Goal: Task Accomplishment & Management: Use online tool/utility

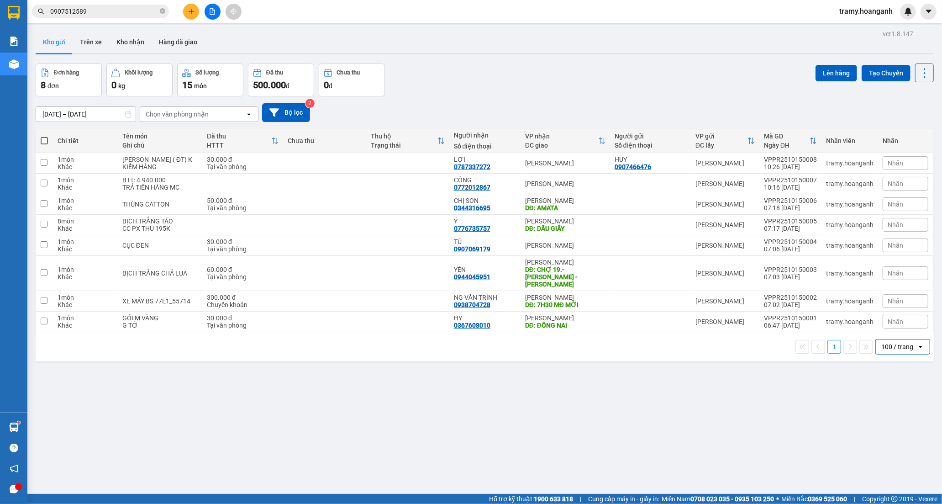
click at [917, 343] on icon "open" at bounding box center [920, 346] width 7 height 7
click at [718, 424] on div "ver 1.8.147 Kho gửi Trên xe [PERSON_NAME] Hàng đã [PERSON_NAME] hàng 8 đơn [PER…" at bounding box center [484, 279] width 905 height 504
click at [44, 138] on span at bounding box center [44, 140] width 7 height 7
click at [44, 136] on input "checkbox" at bounding box center [44, 136] width 0 height 0
checkbox input "true"
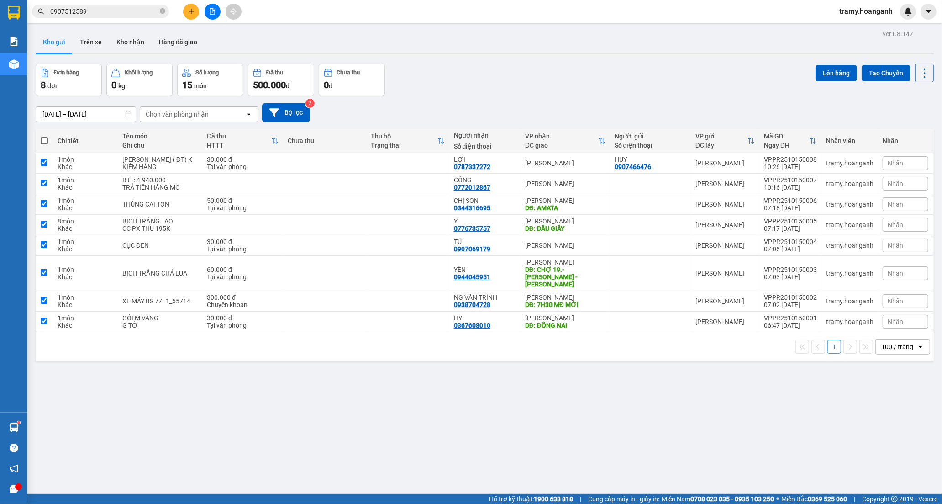
checkbox input "true"
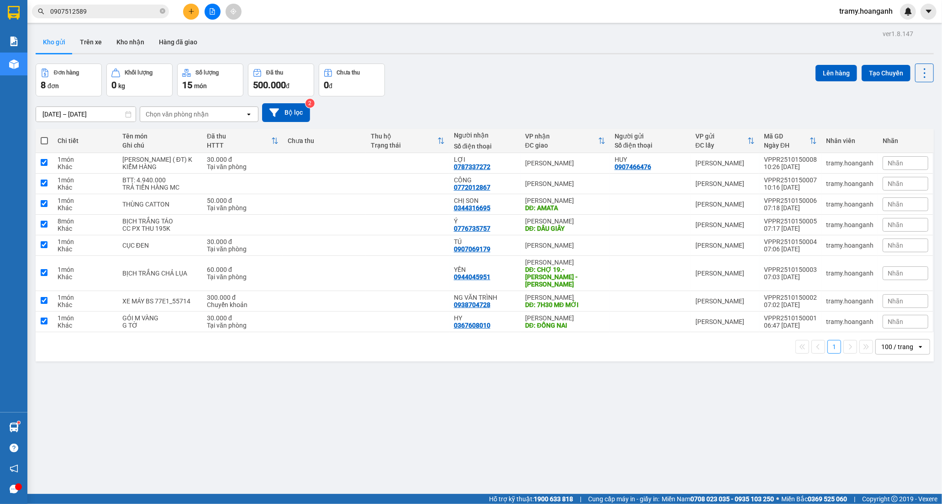
checkbox input "true"
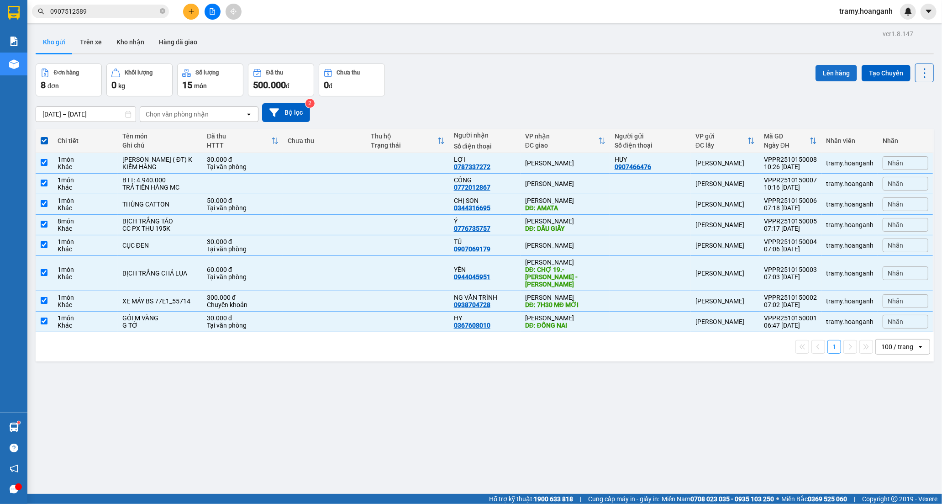
click at [822, 71] on button "Lên hàng" at bounding box center [836, 73] width 42 height 16
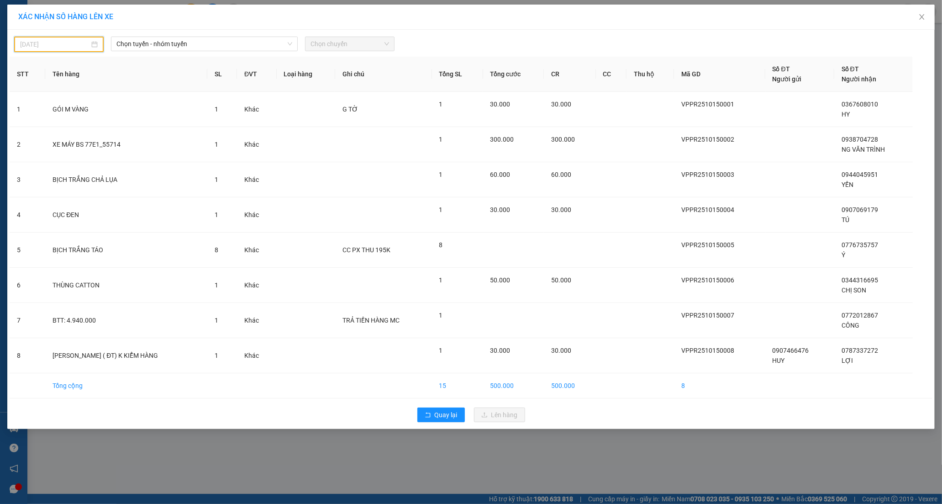
click at [35, 47] on input "[DATE]" at bounding box center [54, 44] width 69 height 10
click at [75, 124] on div "15" at bounding box center [77, 124] width 11 height 11
type input "[DATE]"
click at [160, 49] on span "Chọn tuyến - nhóm tuyến" at bounding box center [203, 44] width 175 height 14
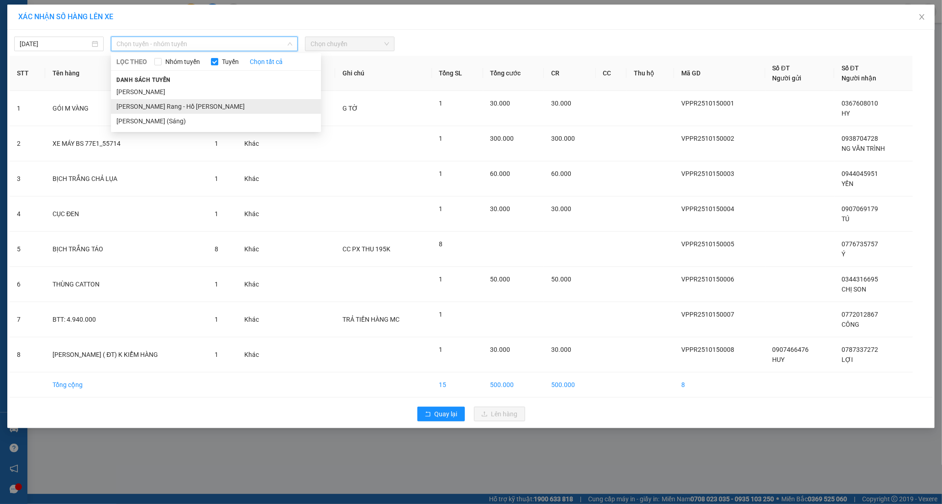
click at [152, 107] on li "[PERSON_NAME] Rang - Hồ [PERSON_NAME]" at bounding box center [216, 106] width 210 height 15
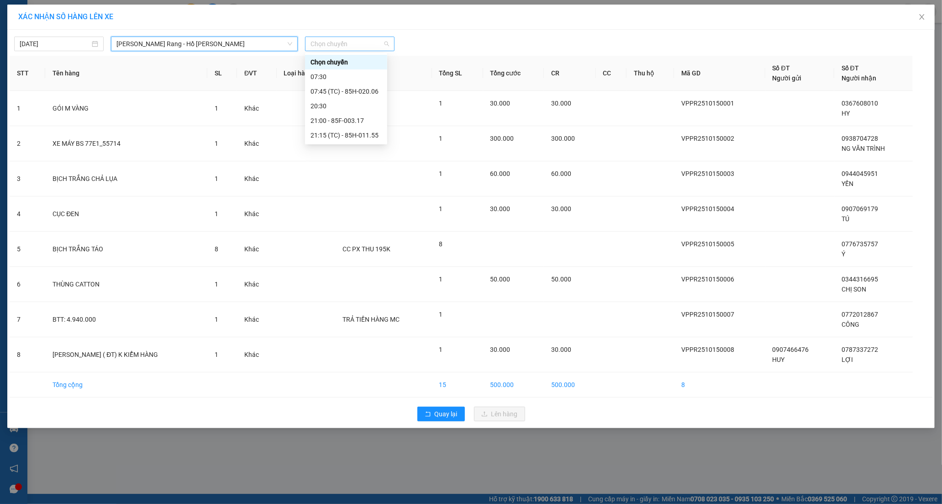
click at [359, 49] on span "Chọn chuyến" at bounding box center [349, 44] width 79 height 14
click at [338, 92] on div "07:45 (TC) - 85H-020.06" at bounding box center [345, 91] width 71 height 10
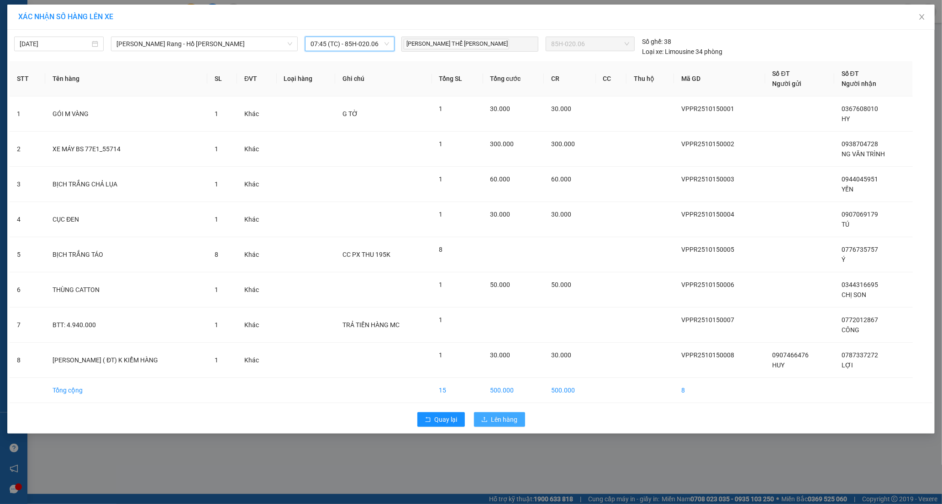
click at [508, 424] on span "Lên hàng" at bounding box center [504, 419] width 26 height 10
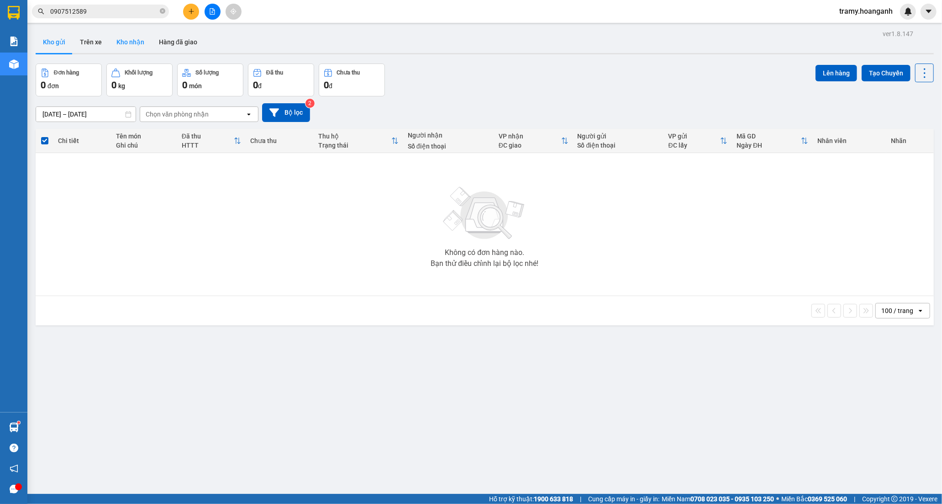
click at [131, 42] on button "Kho nhận" at bounding box center [130, 42] width 42 height 22
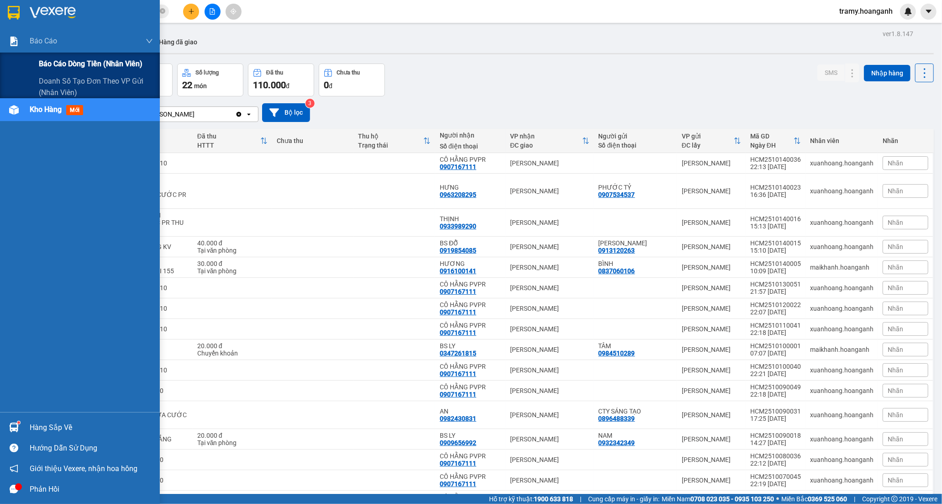
click at [53, 60] on span "Báo cáo dòng tiền (nhân viên)" at bounding box center [91, 63] width 104 height 11
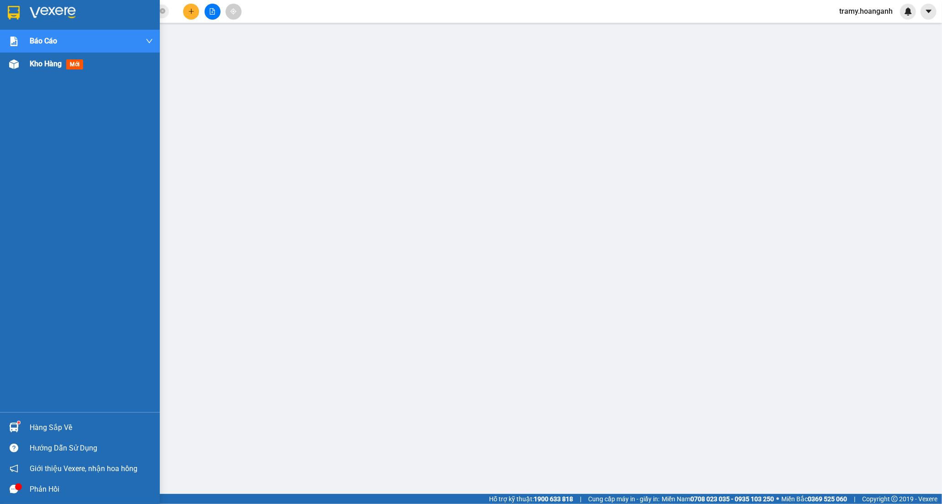
click at [40, 63] on span "Kho hàng" at bounding box center [46, 63] width 32 height 9
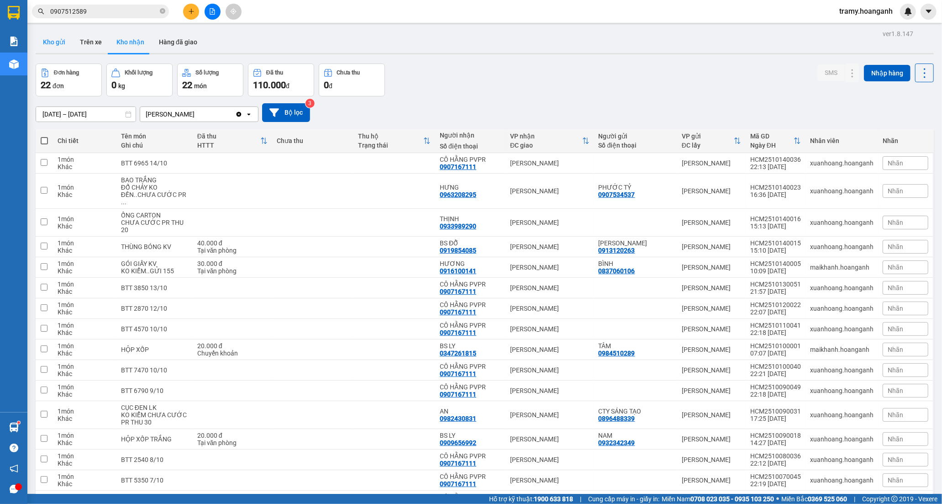
click at [66, 43] on button "Kho gửi" at bounding box center [54, 42] width 37 height 22
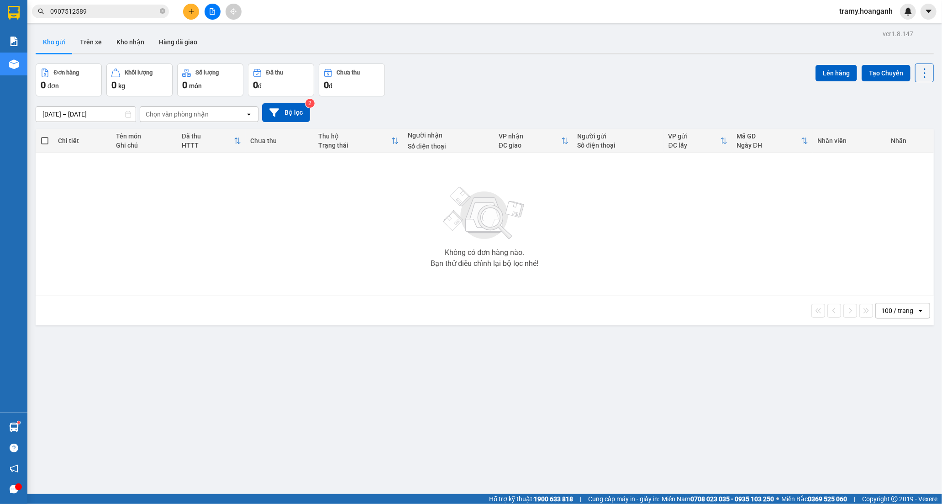
click at [217, 17] on div at bounding box center [212, 12] width 68 height 16
click at [209, 16] on button at bounding box center [213, 12] width 16 height 16
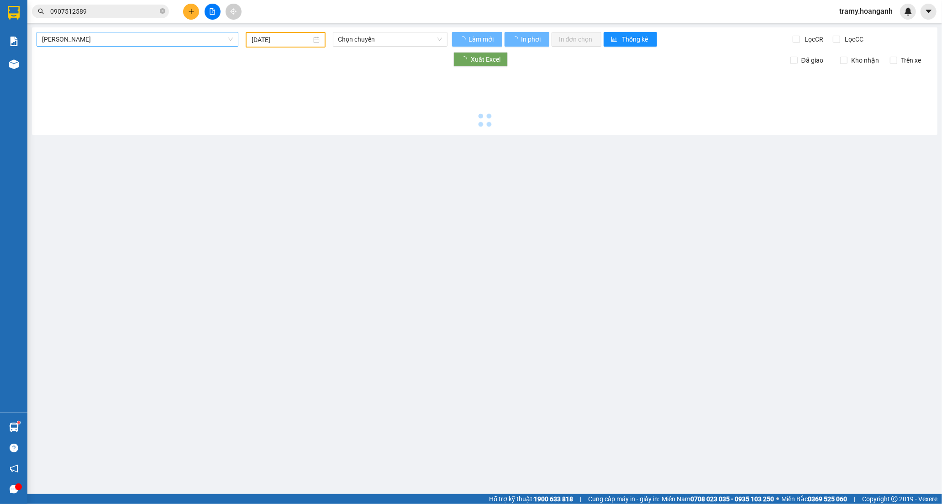
type input "[DATE]"
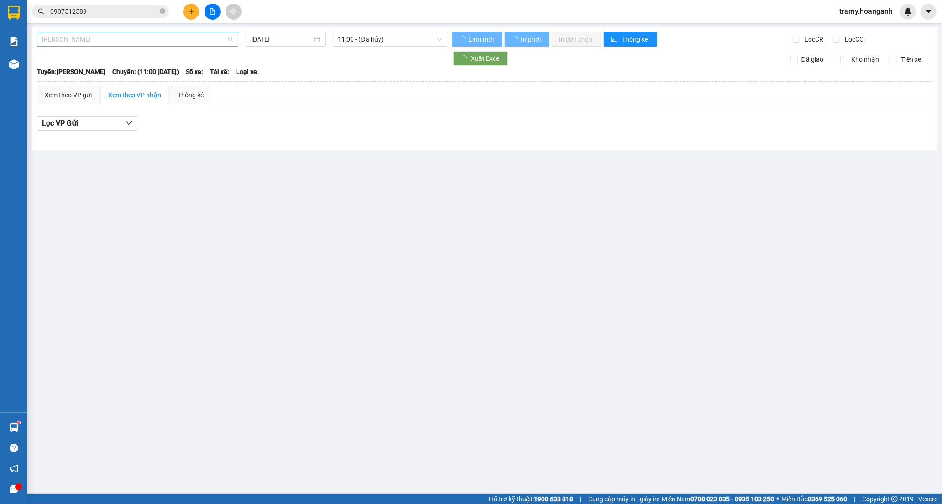
click at [116, 42] on span "[PERSON_NAME]" at bounding box center [137, 39] width 191 height 14
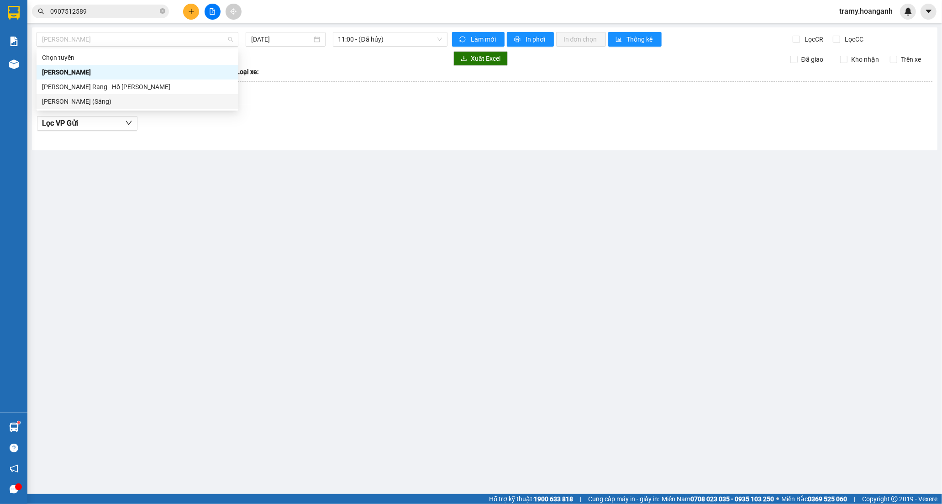
click at [99, 92] on div "[PERSON_NAME] [PERSON_NAME][GEOGRAPHIC_DATA][PERSON_NAME] - Hồ Chí [PERSON_NAME…" at bounding box center [138, 79] width 202 height 58
click at [374, 39] on span "11:00 - (Đã hủy)" at bounding box center [390, 39] width 104 height 14
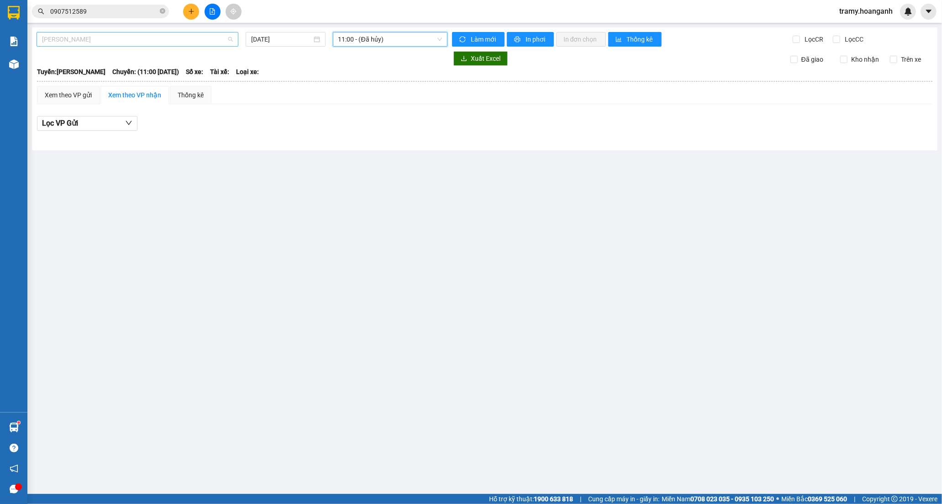
click at [94, 40] on span "[PERSON_NAME]" at bounding box center [137, 39] width 191 height 14
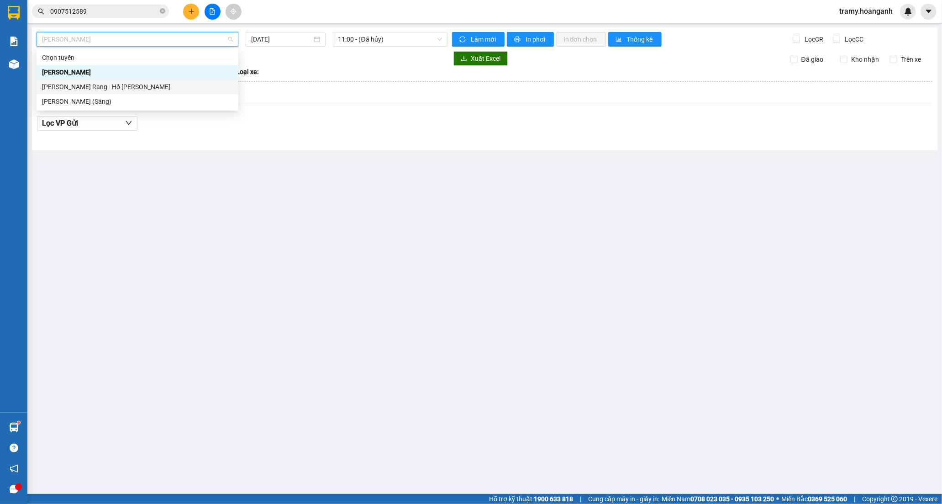
drag, startPoint x: 80, startPoint y: 84, endPoint x: 281, endPoint y: 51, distance: 204.0
click at [82, 84] on div "[PERSON_NAME] Rang - Hồ [PERSON_NAME]" at bounding box center [137, 87] width 191 height 10
type input "[DATE]"
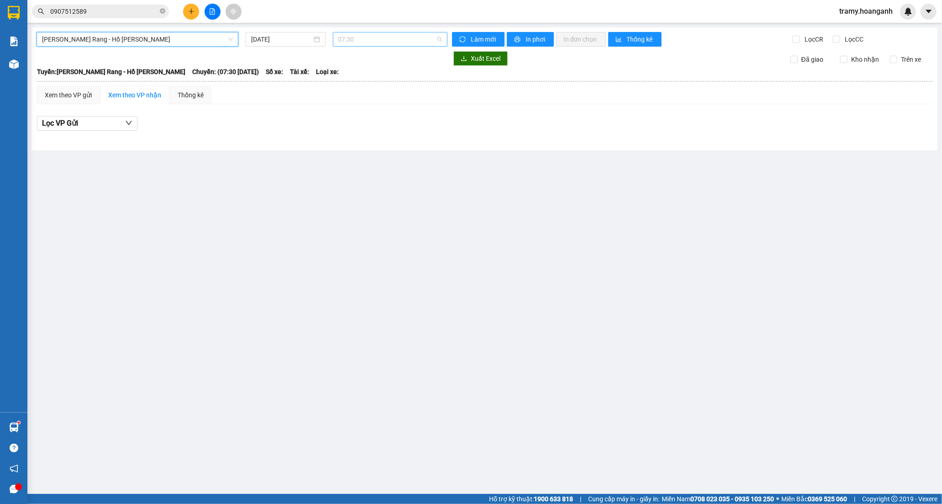
drag, startPoint x: 349, startPoint y: 39, endPoint x: 345, endPoint y: 65, distance: 26.4
click at [350, 39] on span "07:30" at bounding box center [390, 39] width 104 height 14
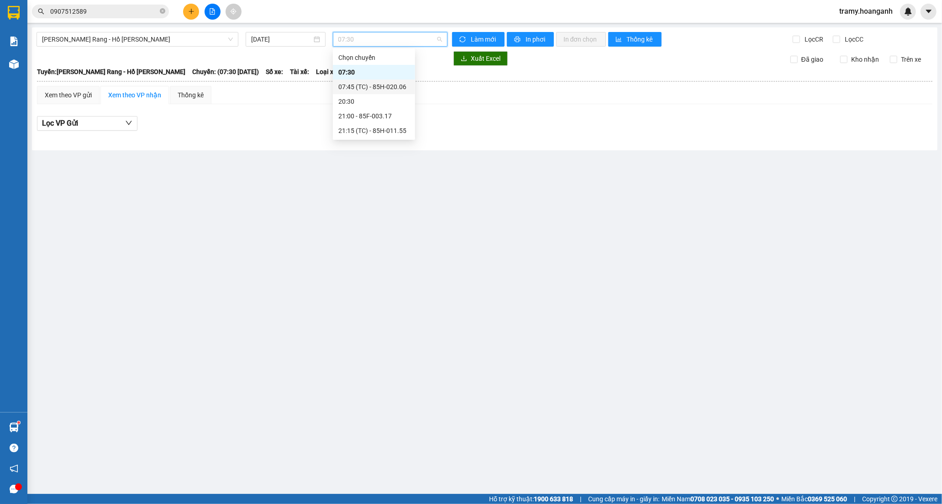
click at [346, 91] on div "07:45 (TC) - 85H-020.06" at bounding box center [373, 87] width 71 height 10
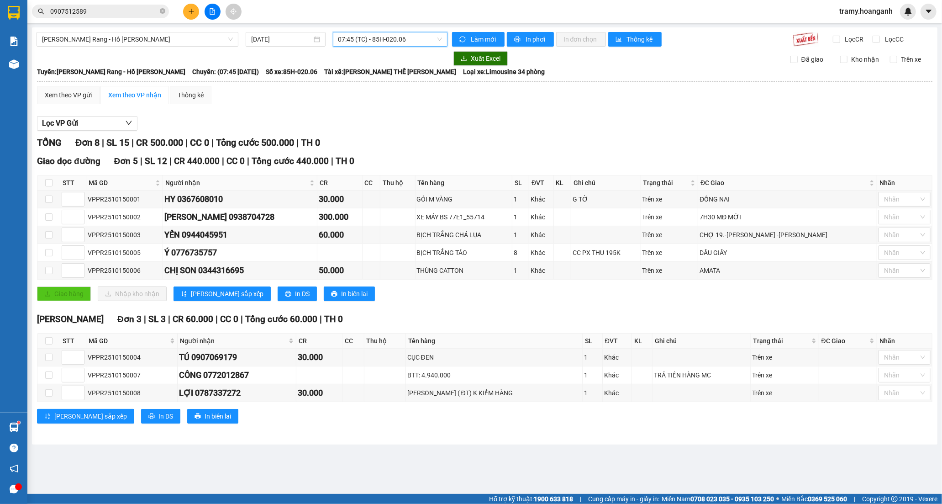
click at [857, 11] on span "tramy.hoanganh" at bounding box center [866, 10] width 68 height 11
click at [862, 25] on span "Đăng xuất" at bounding box center [870, 28] width 48 height 10
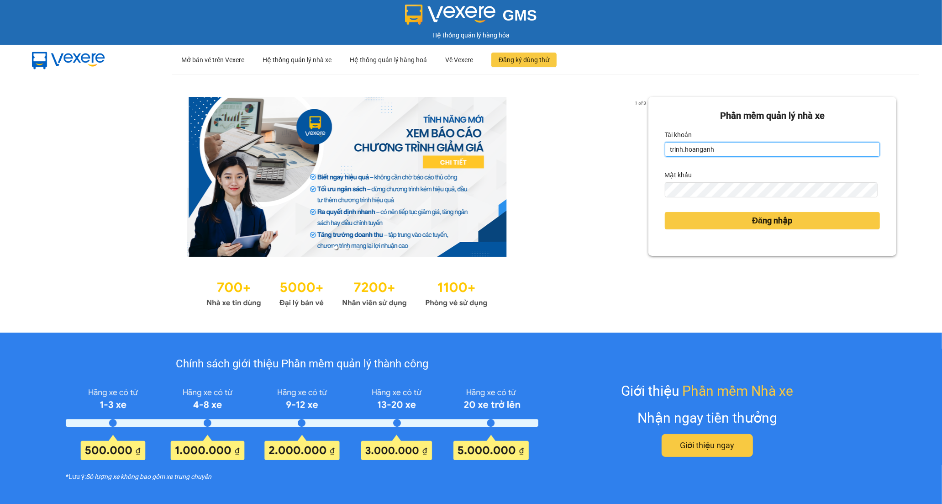
click at [745, 152] on input "trinh.hoanganh" at bounding box center [772, 149] width 215 height 15
type input "t"
click at [710, 146] on input "Tài khoản" at bounding box center [772, 149] width 215 height 15
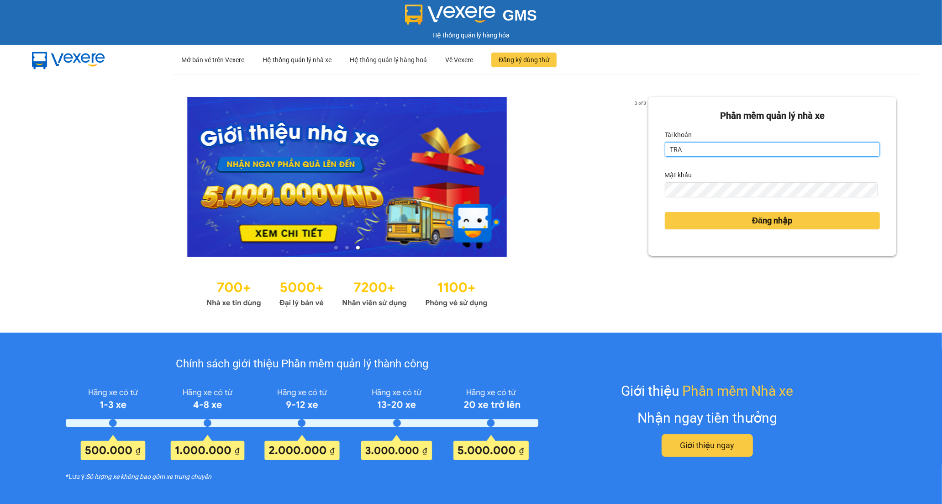
type input "tran.hoanganh"
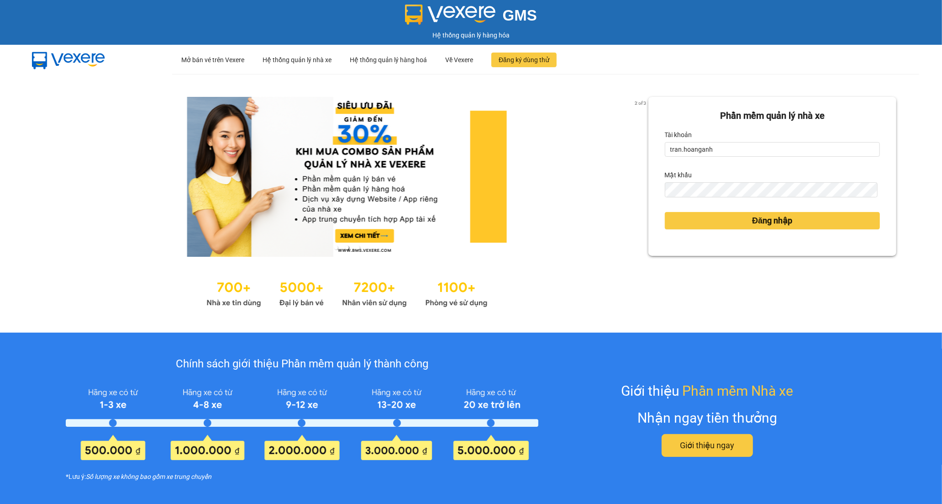
click at [648, 278] on div "Phần mềm quản lý nhà xe Tài khoản tran.hoanganh Mật khẩu Đăng nhập" at bounding box center [772, 203] width 248 height 213
click at [709, 212] on button "Đăng nhập" at bounding box center [772, 220] width 215 height 17
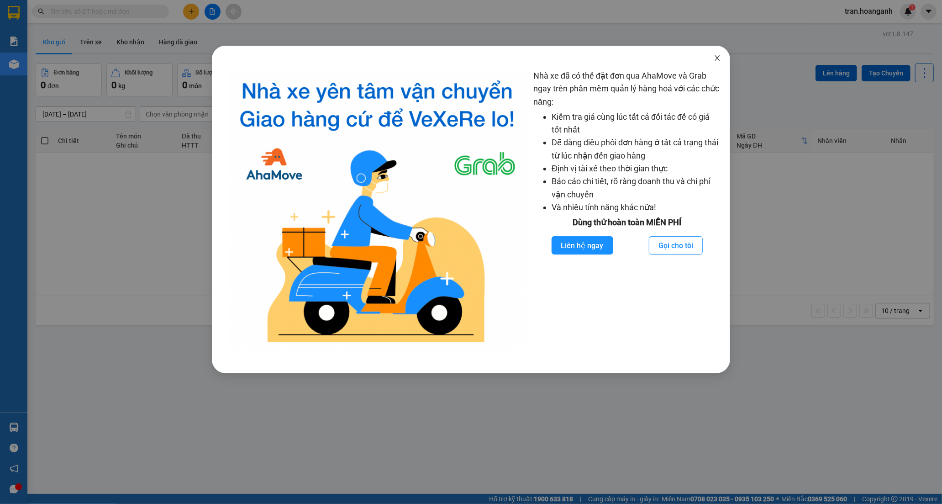
click at [719, 55] on icon "close" at bounding box center [717, 57] width 7 height 7
